Goal: Task Accomplishment & Management: Use online tool/utility

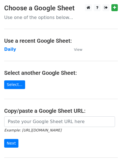
click at [7, 48] on strong "Daily" at bounding box center [10, 49] width 12 height 5
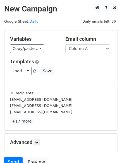
scroll to position [52, 0]
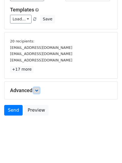
click at [36, 90] on link at bounding box center [37, 90] width 6 height 6
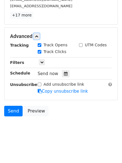
scroll to position [107, 0]
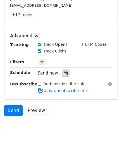
click at [64, 73] on icon at bounding box center [66, 73] width 4 height 4
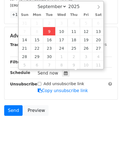
type input "2025-09-09 14:07"
type input "02"
type input "07"
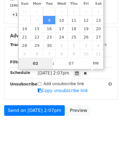
scroll to position [86, 0]
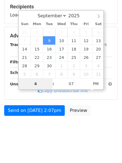
type input "4"
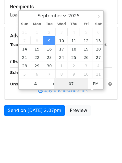
type input "2025-09-09 16:07"
type input "04"
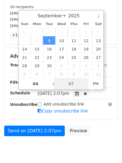
type input "1"
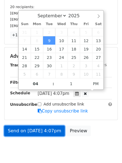
type input "2025-09-09 16:01"
click at [31, 132] on link "Send on Sep 9 at 4:07pm" at bounding box center [34, 131] width 61 height 11
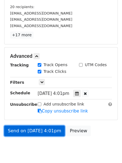
click at [31, 132] on link "Send on Sep 9 at 4:01pm" at bounding box center [34, 131] width 61 height 11
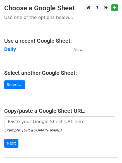
click at [10, 46] on main "Choose a Google Sheet Use one of the options below... Use a recent Google Sheet…" at bounding box center [61, 90] width 122 height 173
click at [11, 49] on strong "Daily" at bounding box center [10, 49] width 12 height 5
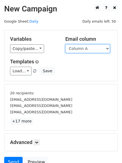
click at [81, 51] on select "Column A Column B Column C Column D Column E" at bounding box center [87, 48] width 45 height 9
click at [81, 52] on select "Column A Column B Column C Column D Column E" at bounding box center [87, 48] width 45 height 9
select select "Column B"
click at [65, 44] on select "Column A Column B Column C Column D Column E" at bounding box center [87, 48] width 45 height 9
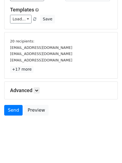
click at [39, 87] on div "Advanced Tracking Track Opens UTM Codes Track Clicks Filters Only include sprea…" at bounding box center [60, 90] width 113 height 17
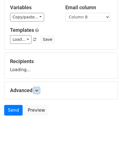
click at [37, 90] on icon at bounding box center [36, 90] width 3 height 3
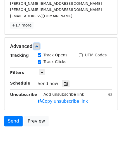
scroll to position [107, 0]
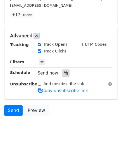
click at [64, 74] on icon at bounding box center [66, 73] width 4 height 4
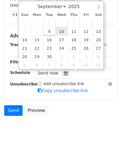
type input "2025-09-10 12:00"
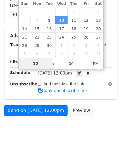
scroll to position [0, 0]
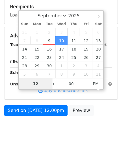
type input "5"
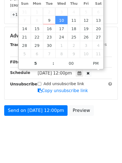
type input "2025-09-10 17:00"
click at [39, 145] on html "New Campaign Daily emails left: 50 Google Sheet: Daily Variables Copy/paste... …" at bounding box center [61, 28] width 122 height 270
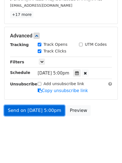
click at [35, 111] on link "Send on Sep 10 at 5:00pm" at bounding box center [34, 110] width 61 height 11
click at [36, 112] on link "Send on Sep 10 at 5:00pm" at bounding box center [34, 110] width 61 height 11
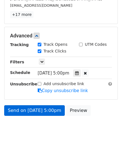
click at [36, 112] on link "Send on Sep 10 at 5:00pm" at bounding box center [34, 110] width 61 height 11
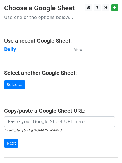
click at [3, 48] on main "Choose a Google Sheet Use one of the options below... Use a recent Google Sheet…" at bounding box center [61, 90] width 122 height 173
click at [10, 51] on strong "Daily" at bounding box center [10, 49] width 12 height 5
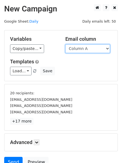
click at [92, 49] on select "Column A Column B Column C Column D Column E" at bounding box center [87, 48] width 45 height 9
select select "Column C"
click at [65, 44] on select "Column A Column B Column C Column D Column E" at bounding box center [87, 48] width 45 height 9
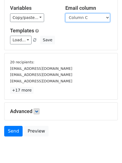
scroll to position [52, 0]
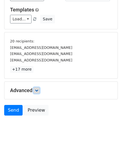
click at [38, 91] on icon at bounding box center [36, 90] width 3 height 3
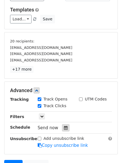
click at [64, 129] on icon at bounding box center [66, 128] width 4 height 4
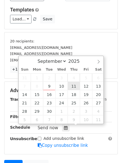
type input "2025-09-11 12:00"
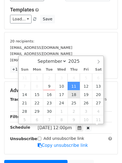
scroll to position [0, 0]
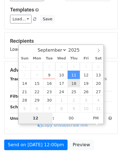
type input "6"
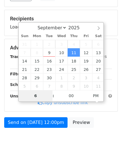
scroll to position [86, 0]
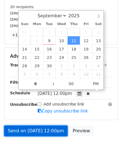
type input "2025-09-11 18:00"
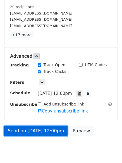
click at [39, 128] on link "Send on Sep 11 at 12:00pm" at bounding box center [35, 131] width 63 height 11
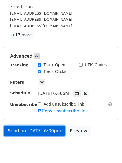
click at [39, 128] on link "Send on Sep 11 at 6:00pm" at bounding box center [34, 131] width 61 height 11
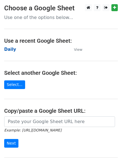
click at [11, 49] on strong "Daily" at bounding box center [10, 49] width 12 height 5
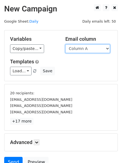
drag, startPoint x: 0, startPoint y: 0, endPoint x: 91, endPoint y: 49, distance: 103.6
click at [91, 48] on select "Column A Column B Column C Column D Column E" at bounding box center [87, 48] width 45 height 9
select select "Column D"
click at [65, 44] on select "Column A Column B Column C Column D Column E" at bounding box center [87, 48] width 45 height 9
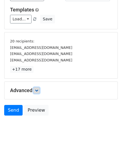
click at [38, 91] on icon at bounding box center [36, 90] width 3 height 3
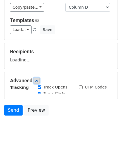
scroll to position [52, 0]
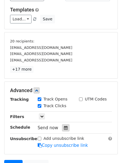
click at [64, 128] on icon at bounding box center [66, 128] width 4 height 4
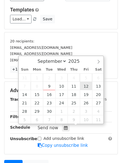
type input "2025-09-12 12:00"
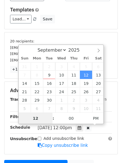
scroll to position [0, 0]
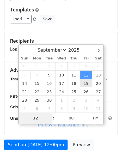
type input "7"
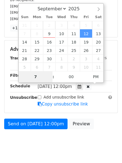
scroll to position [107, 0]
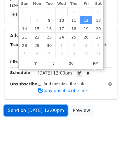
type input "2025-09-12 19:00"
click at [34, 111] on link "Send on Sep 12 at 12:00pm" at bounding box center [35, 110] width 63 height 11
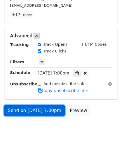
click at [34, 111] on link "Send on Sep 12 at 7:00pm" at bounding box center [34, 110] width 61 height 11
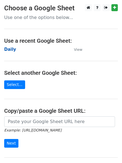
click at [8, 48] on strong "Daily" at bounding box center [10, 49] width 12 height 5
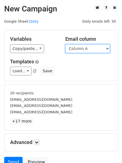
click at [79, 48] on select "Column A Column B Column C Column D Column E" at bounding box center [87, 48] width 45 height 9
click at [81, 49] on select "Column A Column B Column C Column D Column E" at bounding box center [87, 48] width 45 height 9
select select "Column E"
click at [65, 44] on select "Column A Column B Column C Column D Column E" at bounding box center [87, 48] width 45 height 9
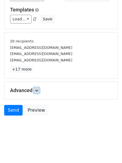
click at [38, 91] on icon at bounding box center [36, 90] width 3 height 3
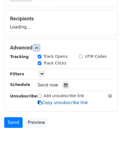
scroll to position [86, 0]
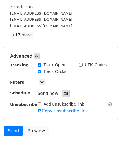
click at [64, 93] on icon at bounding box center [66, 94] width 4 height 4
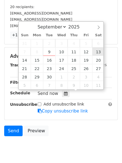
type input "[DATE] 12:00"
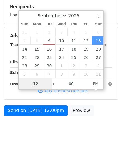
type input "8"
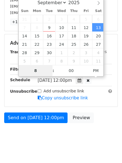
scroll to position [107, 0]
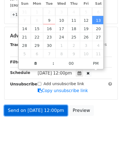
type input "[DATE] 20:00"
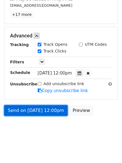
click at [34, 111] on link "Send on [DATE] 12:00pm" at bounding box center [35, 110] width 63 height 11
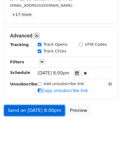
click at [34, 111] on link "Send on [DATE] 8:00pm" at bounding box center [34, 110] width 61 height 11
